Goal: Task Accomplishment & Management: Manage account settings

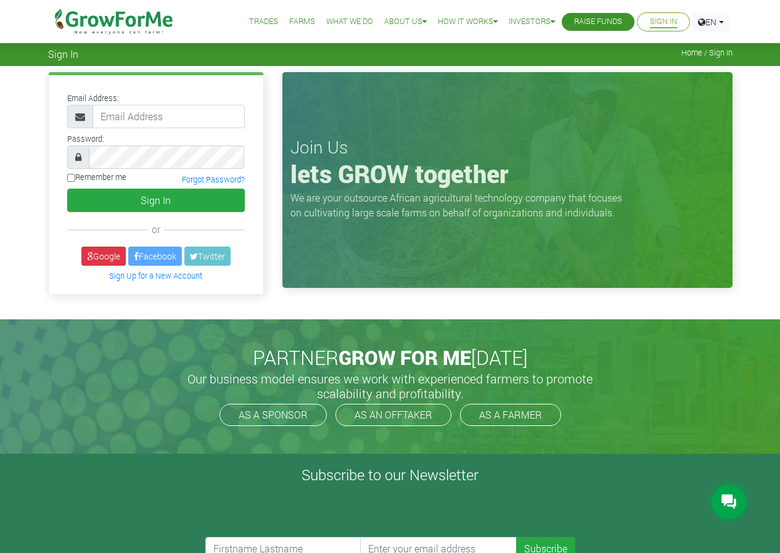
type input "[EMAIL_ADDRESS][DOMAIN_NAME]"
click at [67, 189] on button "Sign In" at bounding box center [156, 200] width 178 height 23
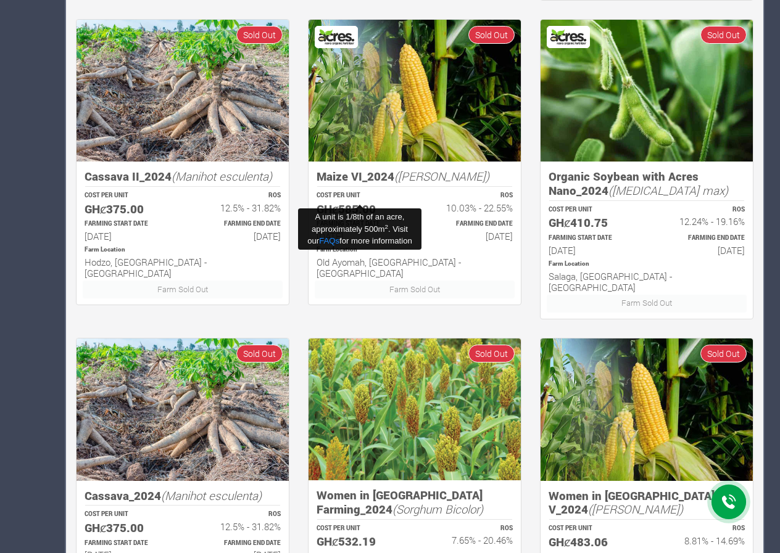
scroll to position [664, 0]
